Goal: Information Seeking & Learning: Learn about a topic

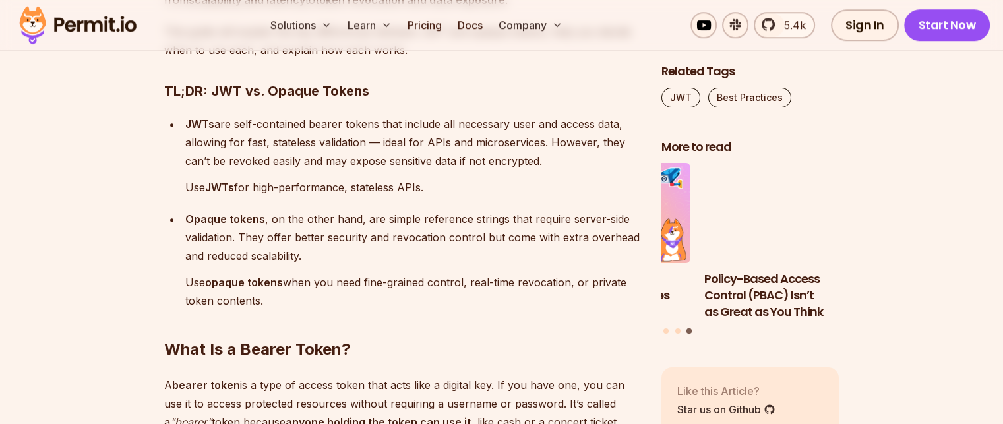
drag, startPoint x: 243, startPoint y: 116, endPoint x: 551, endPoint y: 158, distance: 310.9
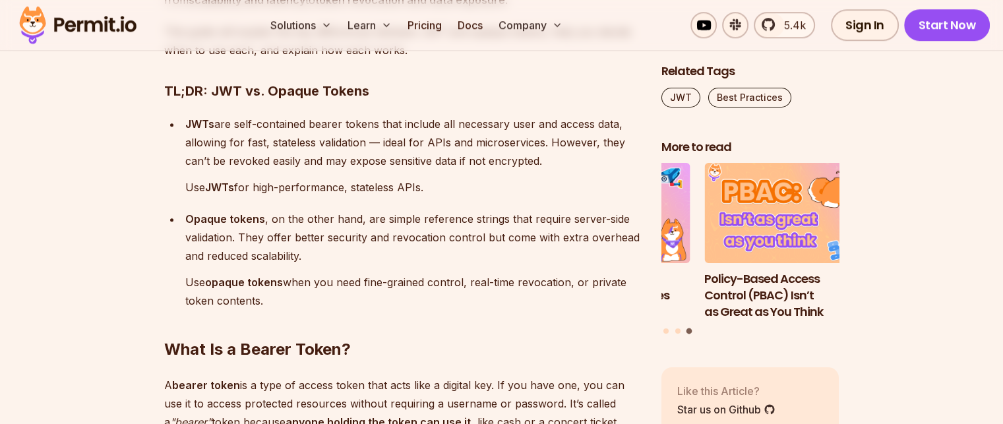
click at [551, 158] on p "JWTs are self-contained bearer tokens that include all necessary user and acces…" at bounding box center [412, 142] width 455 height 55
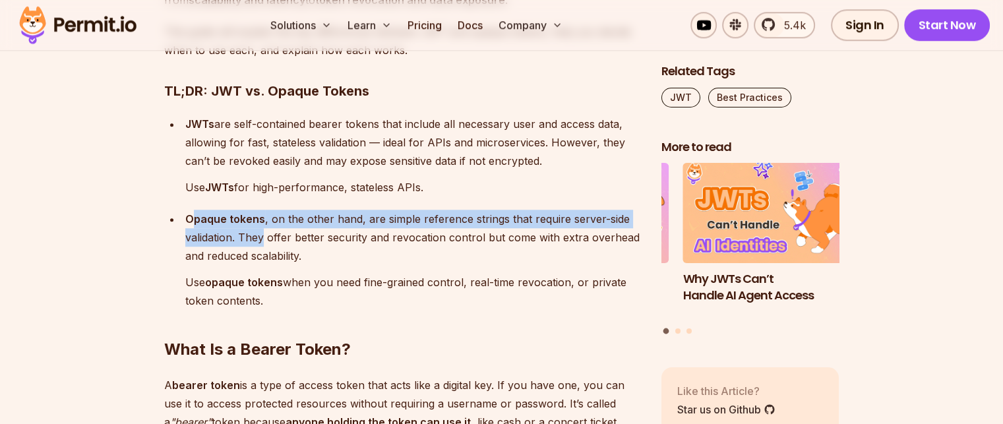
drag, startPoint x: 189, startPoint y: 218, endPoint x: 263, endPoint y: 229, distance: 74.6
click at [263, 229] on p "Opaque tokens , on the other hand, are simple reference strings that require se…" at bounding box center [412, 237] width 455 height 55
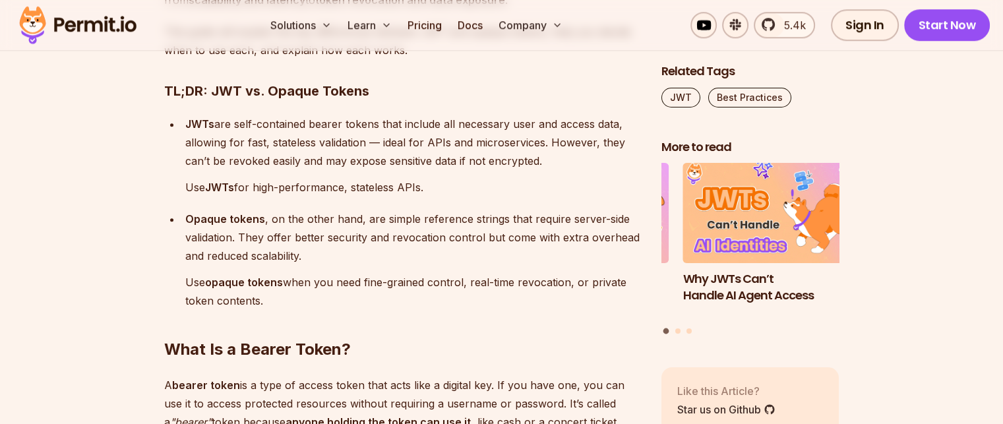
click at [516, 193] on p "Use JWTs for high-performance, stateless APIs." at bounding box center [412, 187] width 455 height 18
drag, startPoint x: 602, startPoint y: 221, endPoint x: 439, endPoint y: 218, distance: 162.9
click at [500, 219] on p "Opaque tokens , on the other hand, are simple reference strings that require se…" at bounding box center [412, 237] width 455 height 55
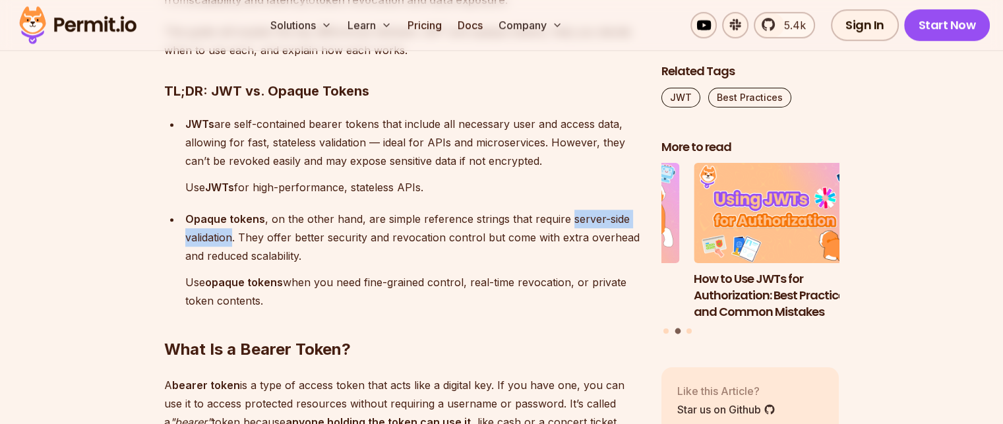
drag, startPoint x: 234, startPoint y: 235, endPoint x: 565, endPoint y: 213, distance: 331.1
click at [565, 213] on p "Opaque tokens , on the other hand, are simple reference strings that require se…" at bounding box center [412, 237] width 455 height 55
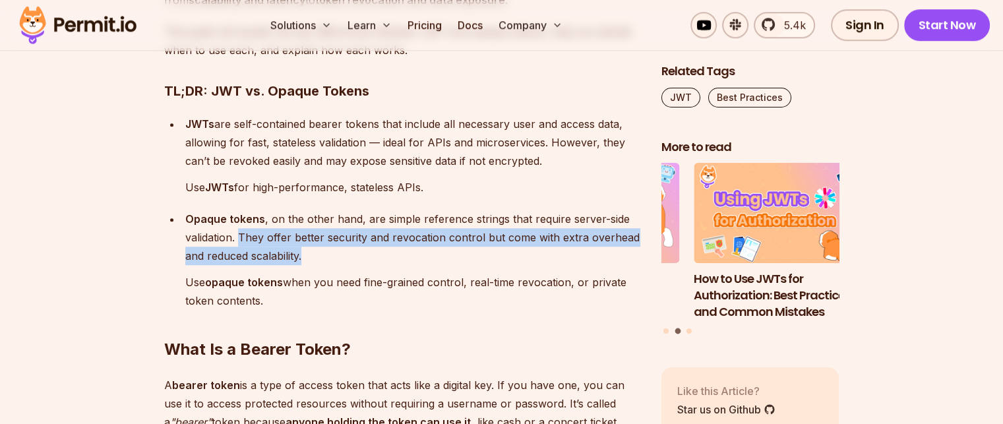
drag, startPoint x: 240, startPoint y: 235, endPoint x: 623, endPoint y: 255, distance: 383.7
click at [623, 255] on p "Opaque tokens , on the other hand, are simple reference strings that require se…" at bounding box center [412, 237] width 455 height 55
click at [507, 261] on p "Opaque tokens , on the other hand, are simple reference strings that require se…" at bounding box center [412, 237] width 455 height 55
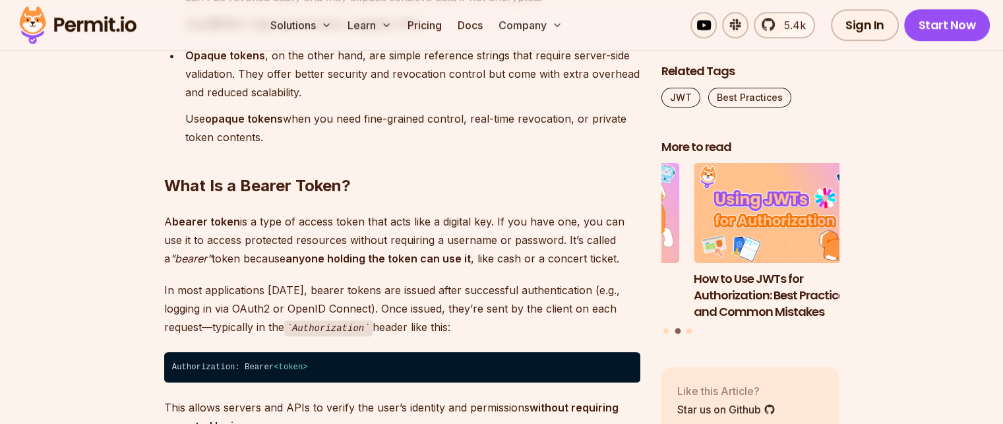
scroll to position [1213, 0]
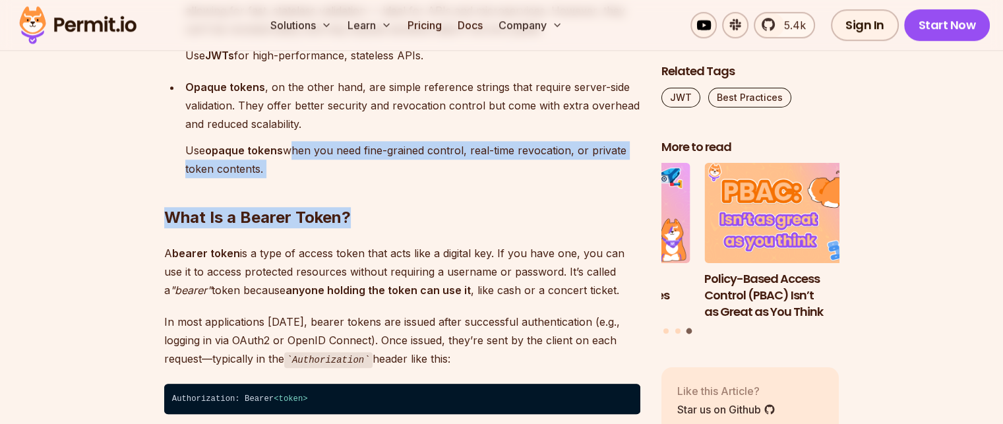
drag, startPoint x: 289, startPoint y: 147, endPoint x: 377, endPoint y: 167, distance: 90.6
click at [374, 183] on h2 "What Is a Bearer Token?" at bounding box center [402, 191] width 476 height 74
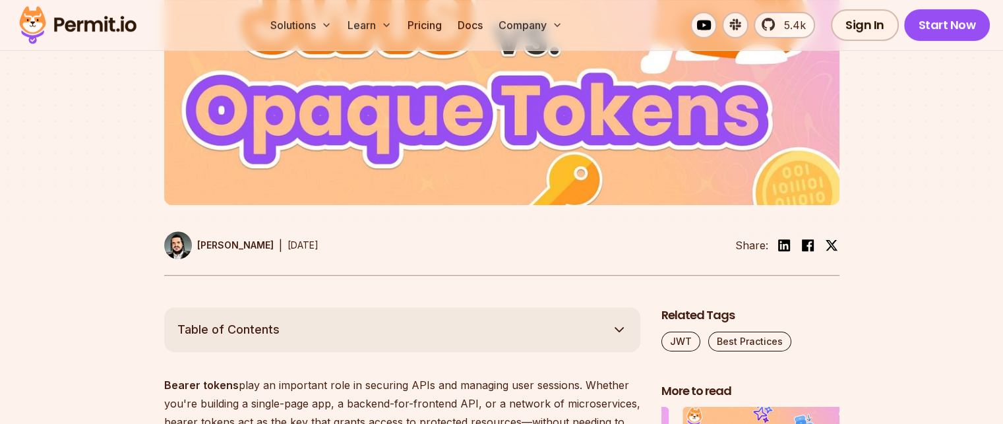
scroll to position [422, 0]
